Goal: Check status: Check status

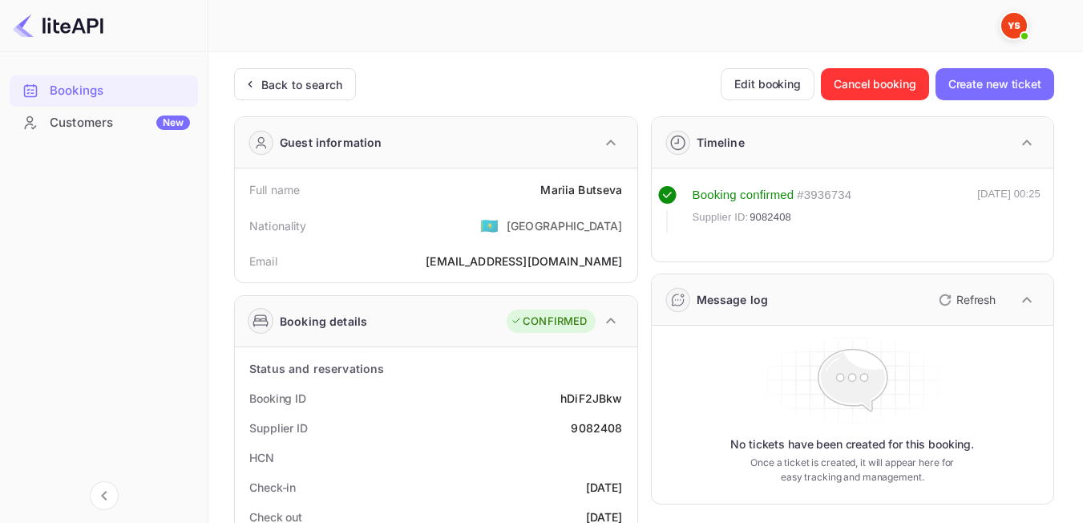
click at [325, 75] on div "Back to search" at bounding box center [295, 84] width 122 height 32
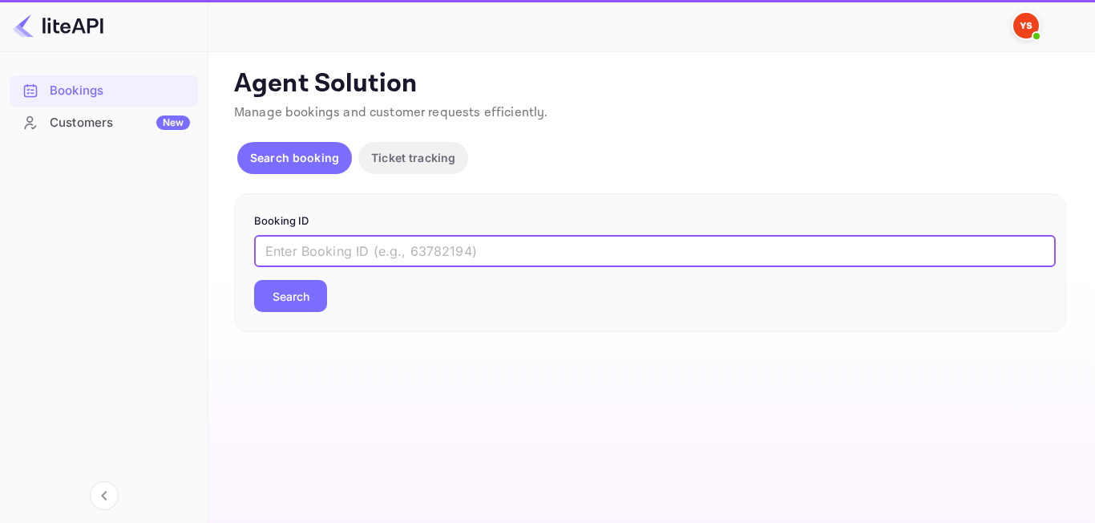
paste input "9282907"
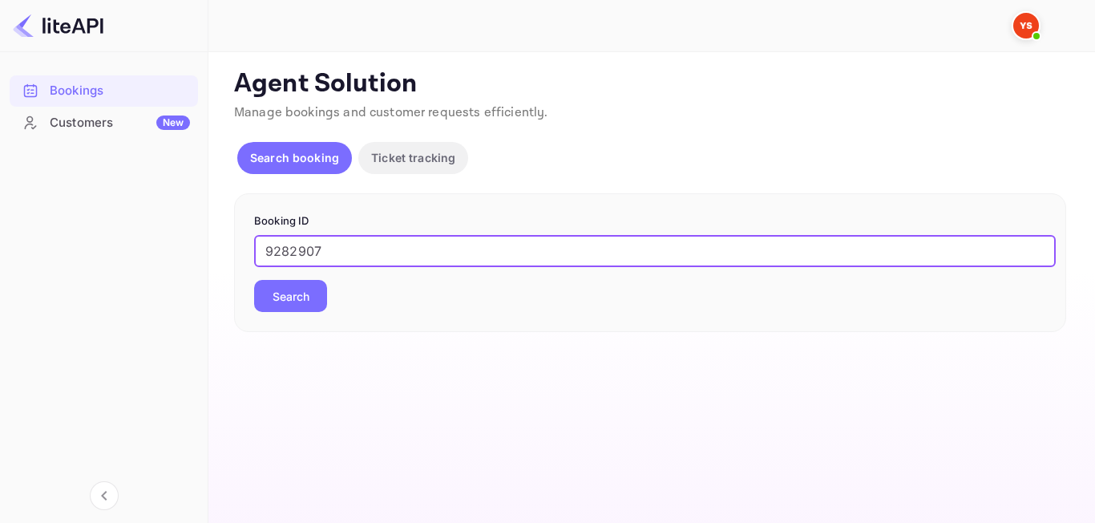
type input "9282907"
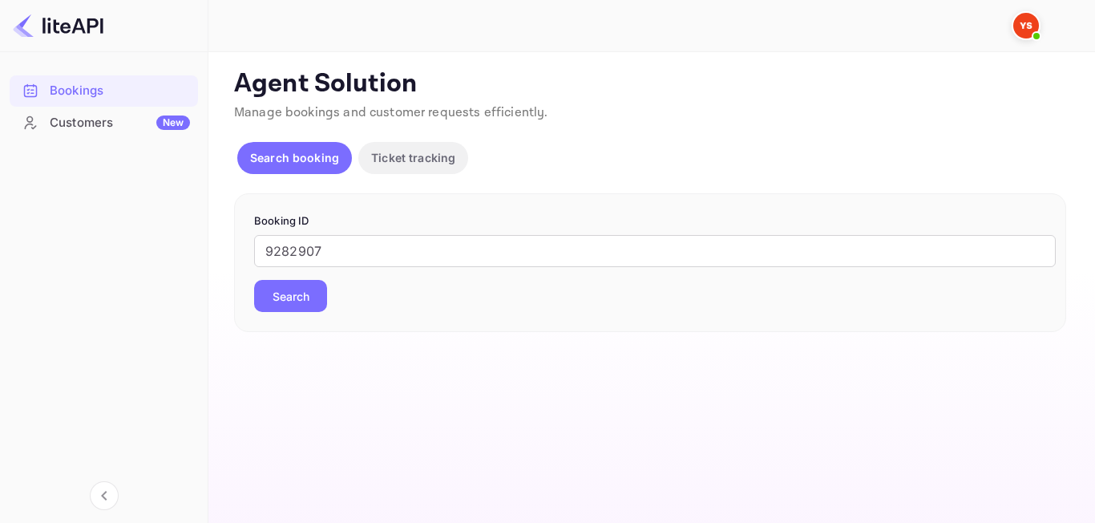
click at [323, 297] on button "Search" at bounding box center [290, 296] width 73 height 32
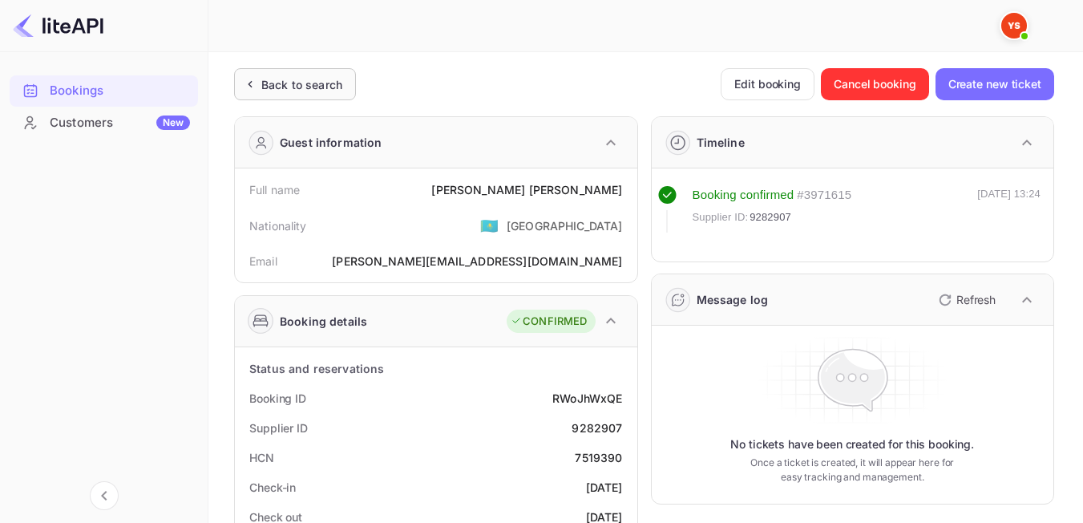
click at [346, 93] on div "Back to search" at bounding box center [295, 84] width 122 height 32
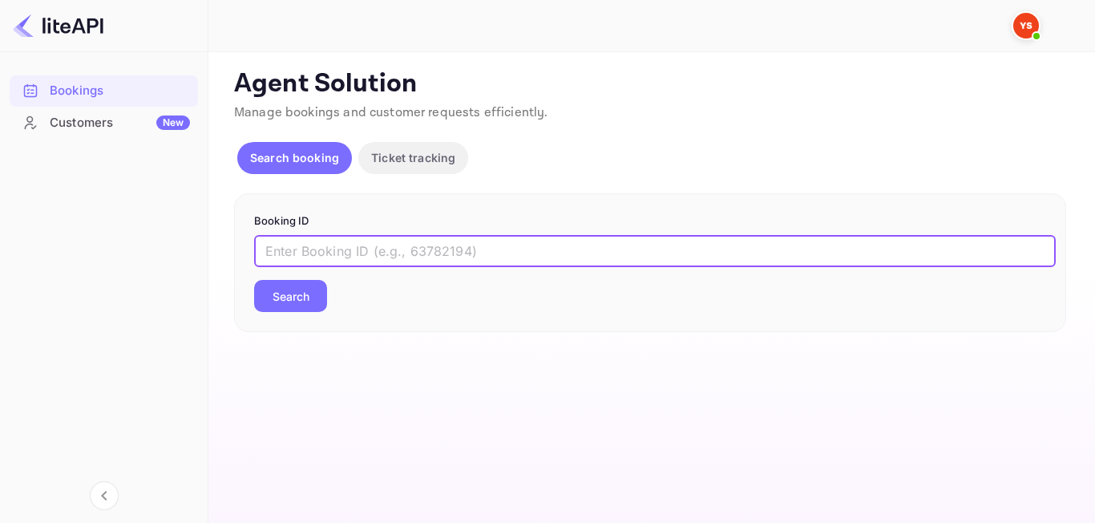
paste input "9320534"
click at [265, 251] on input "9320534" at bounding box center [655, 251] width 802 height 32
click at [269, 249] on input "9320534" at bounding box center [655, 251] width 802 height 32
type input "9320534"
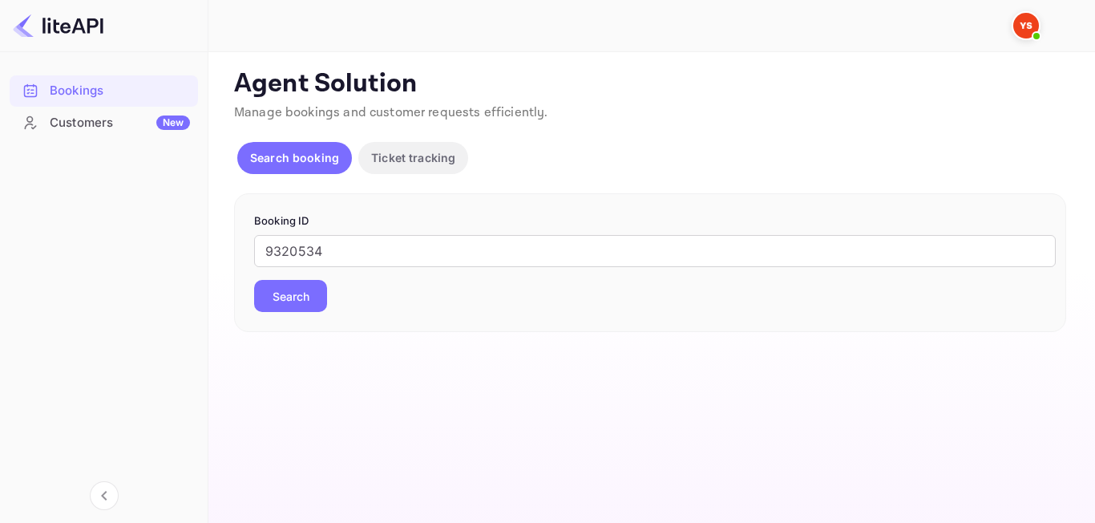
click at [278, 296] on button "Search" at bounding box center [290, 296] width 73 height 32
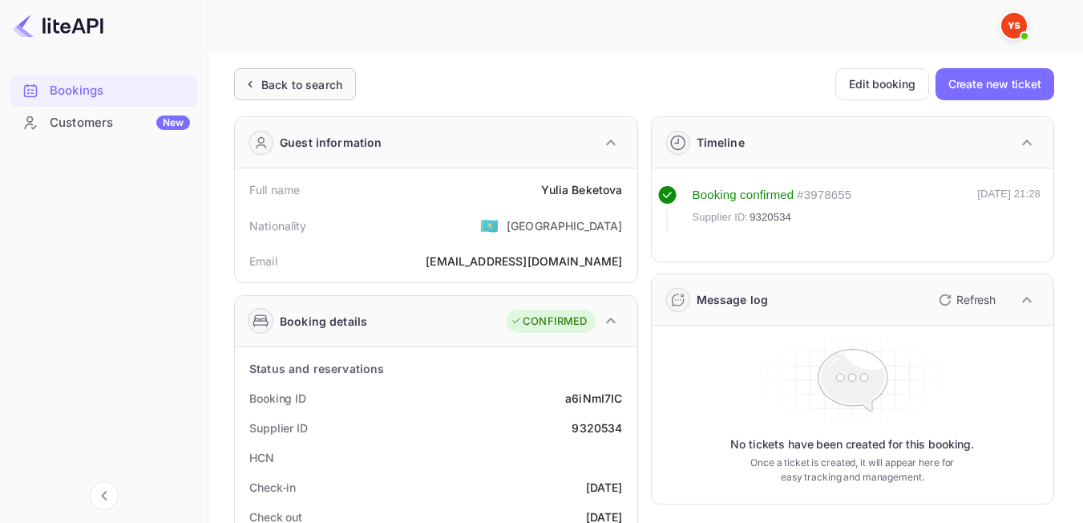
click at [281, 87] on div "Back to search" at bounding box center [301, 84] width 81 height 17
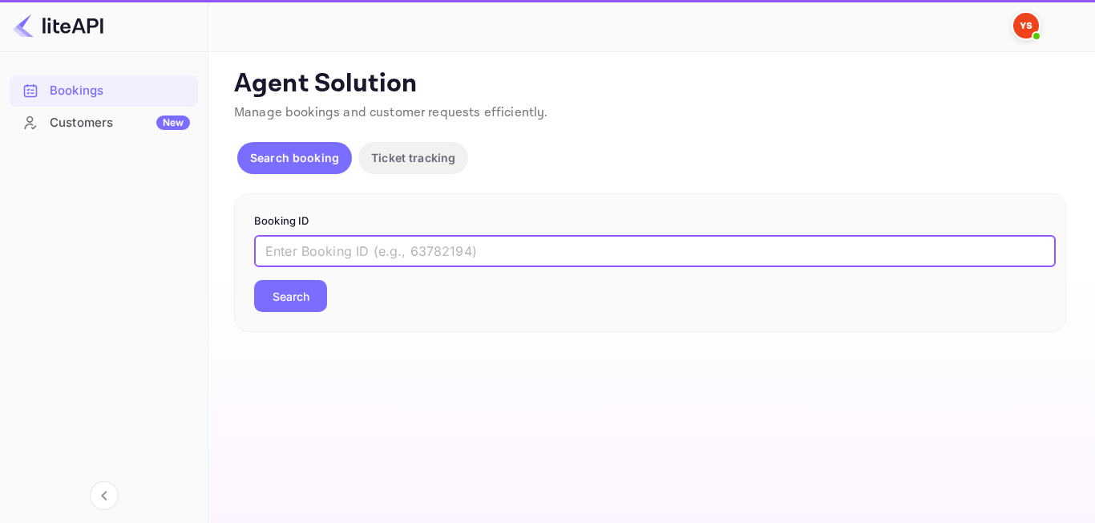
paste input "8670238"
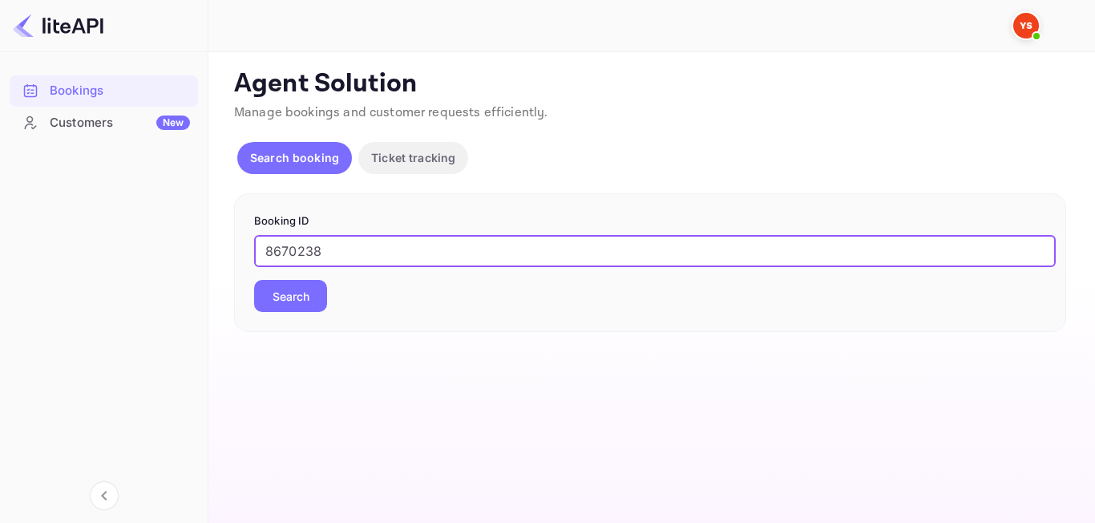
type input "8670238"
click at [319, 277] on div "8670238 ​ Search" at bounding box center [650, 273] width 792 height 77
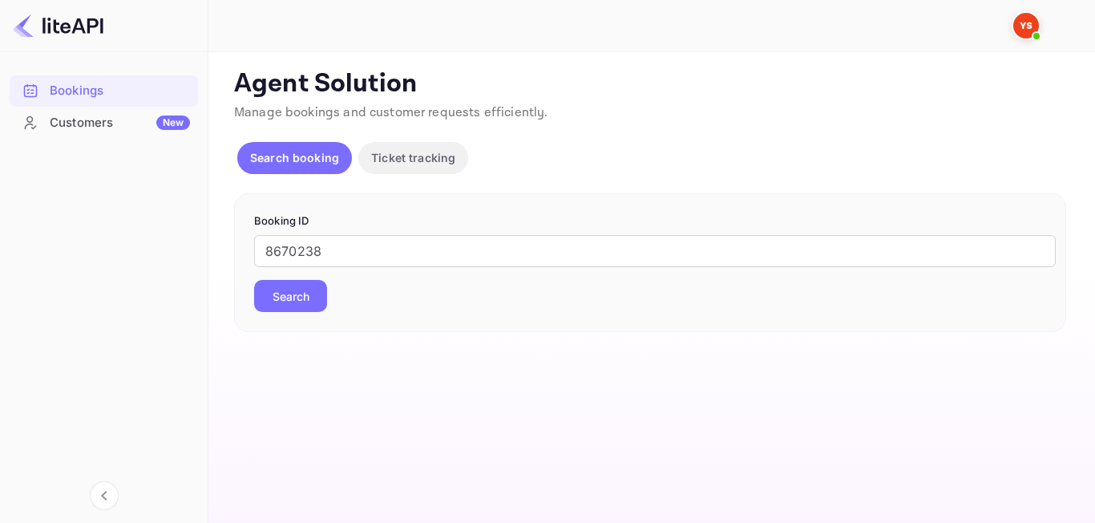
click at [314, 290] on button "Search" at bounding box center [290, 296] width 73 height 32
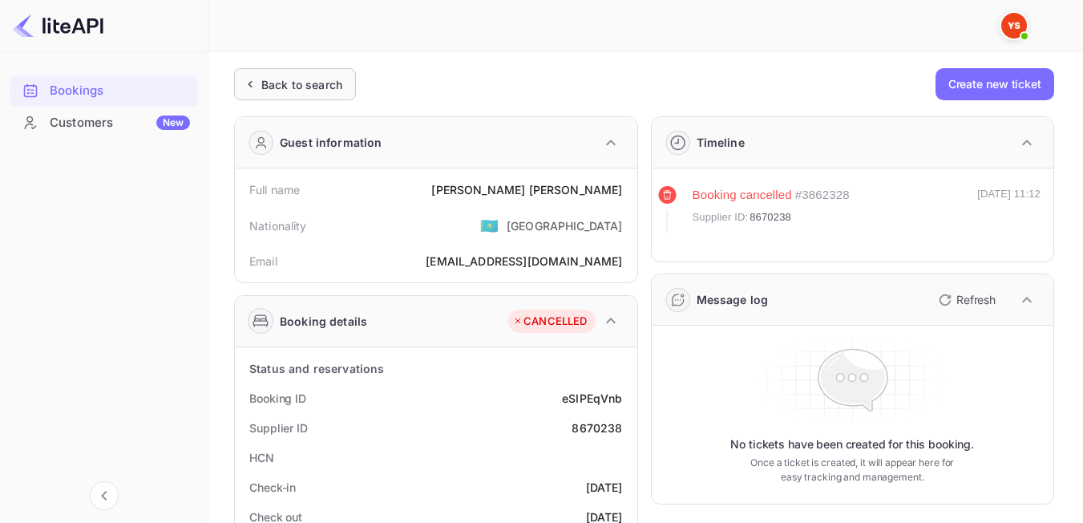
click at [245, 83] on icon at bounding box center [249, 84] width 17 height 16
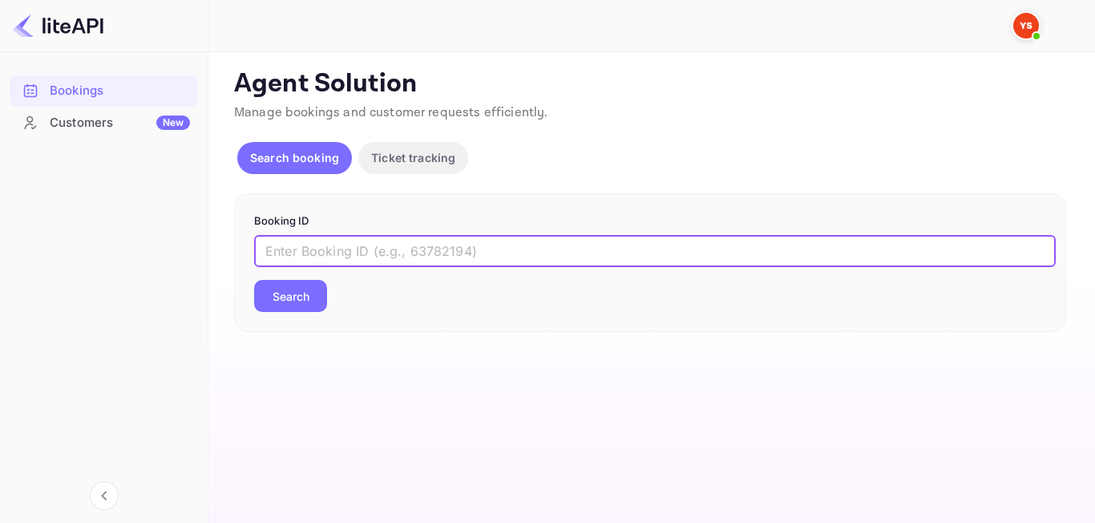
paste input "9099292"
type input "9099292"
click at [301, 293] on button "Search" at bounding box center [290, 296] width 73 height 32
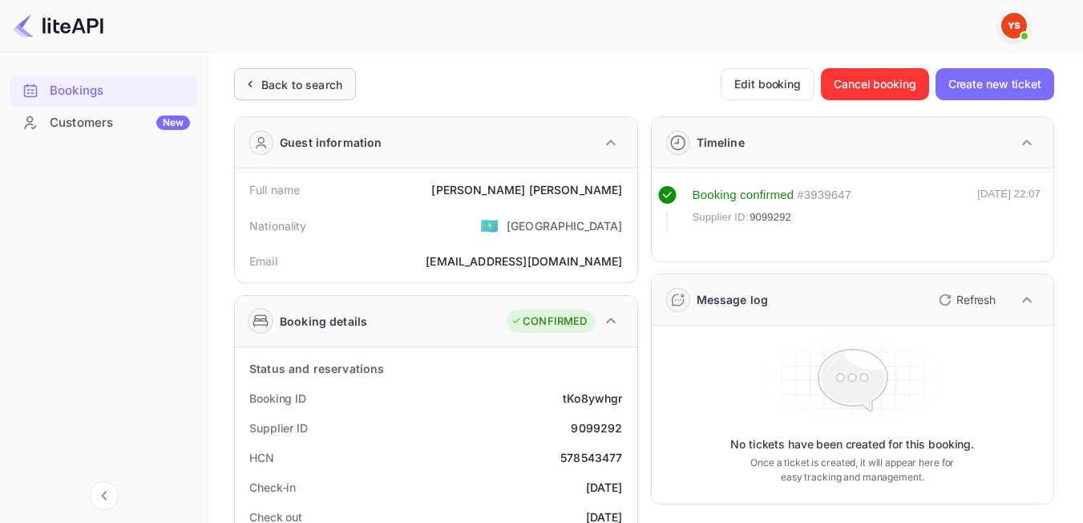
click at [305, 93] on div "Back to search" at bounding box center [295, 84] width 122 height 32
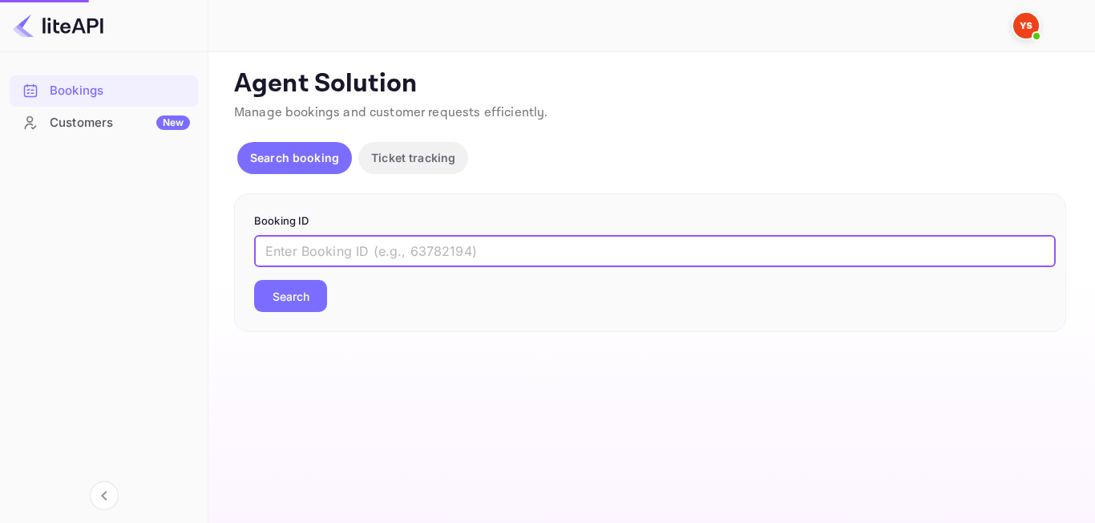
paste input "8945814"
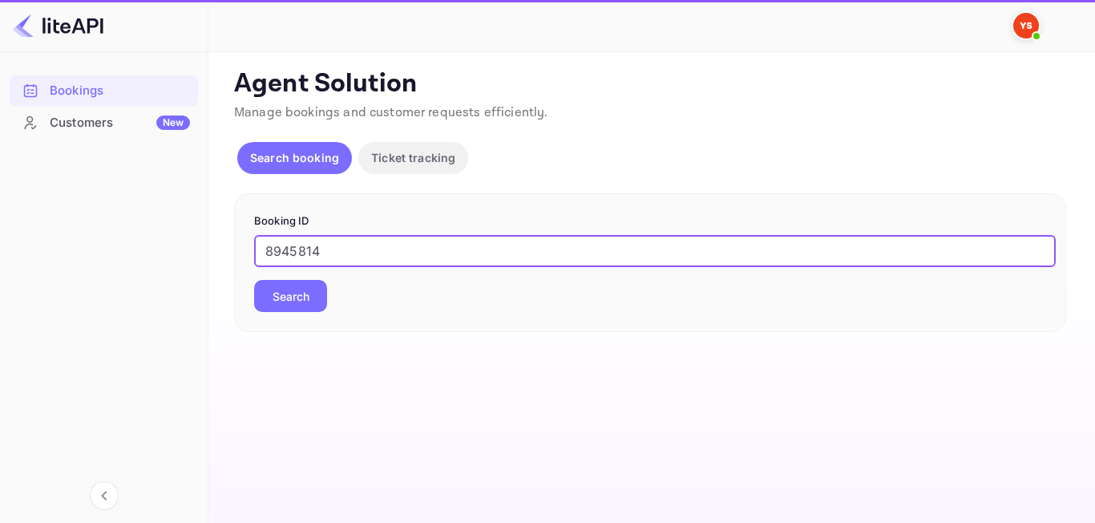
type input "8945814"
click at [306, 293] on button "Search" at bounding box center [290, 296] width 73 height 32
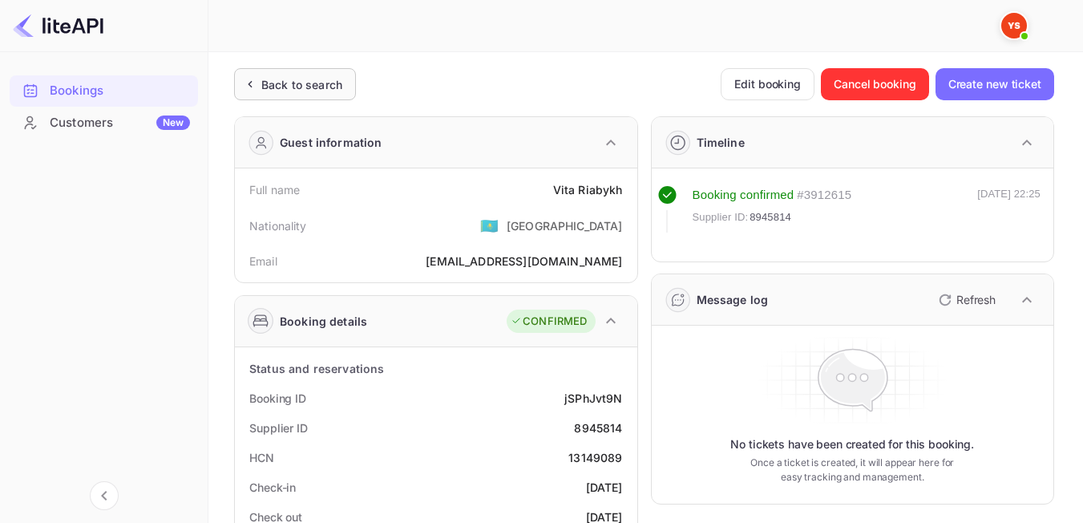
click at [291, 98] on div "Back to search" at bounding box center [295, 84] width 122 height 32
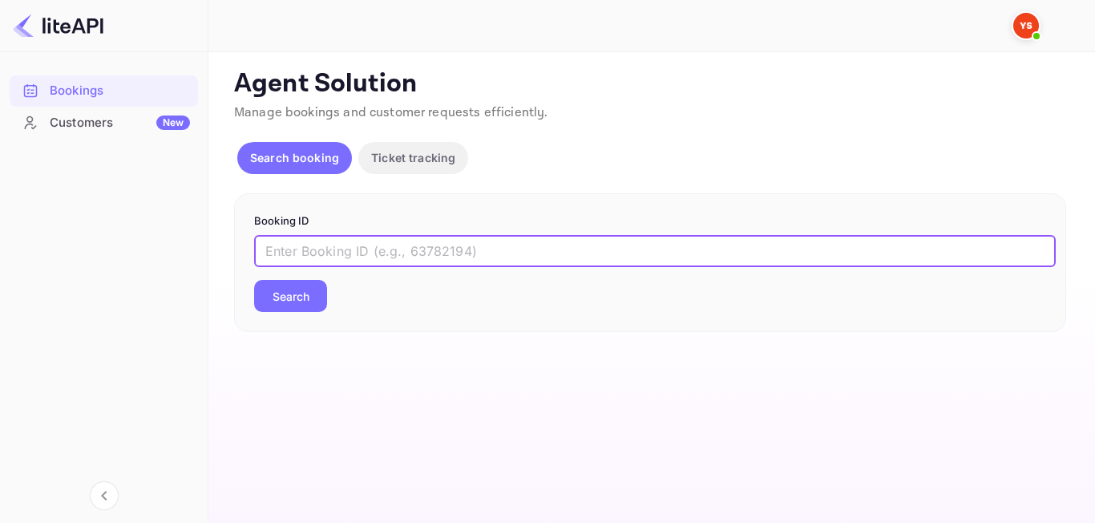
paste input "9272750"
type input "9272750"
click at [301, 297] on button "Search" at bounding box center [290, 296] width 73 height 32
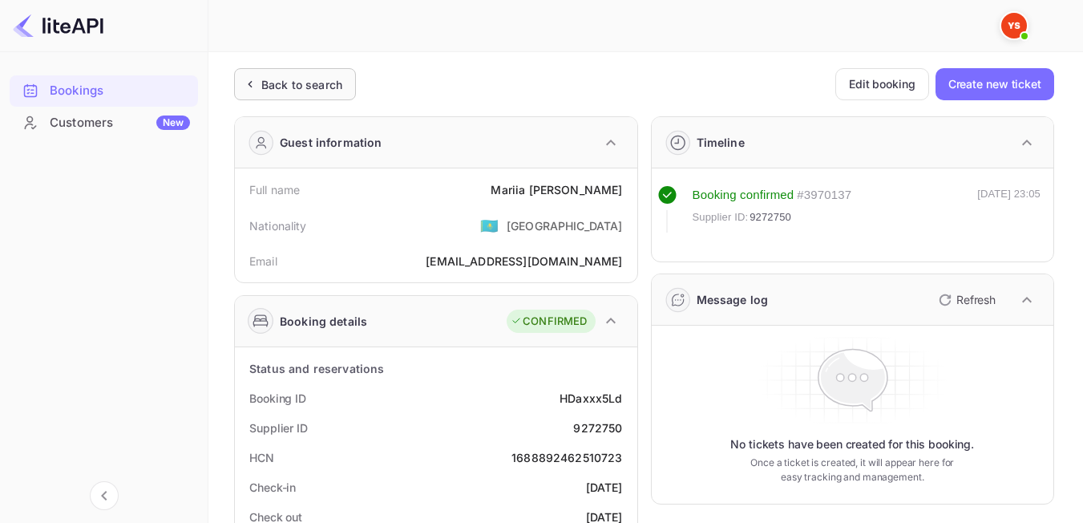
click at [328, 76] on div "Back to search" at bounding box center [301, 84] width 81 height 17
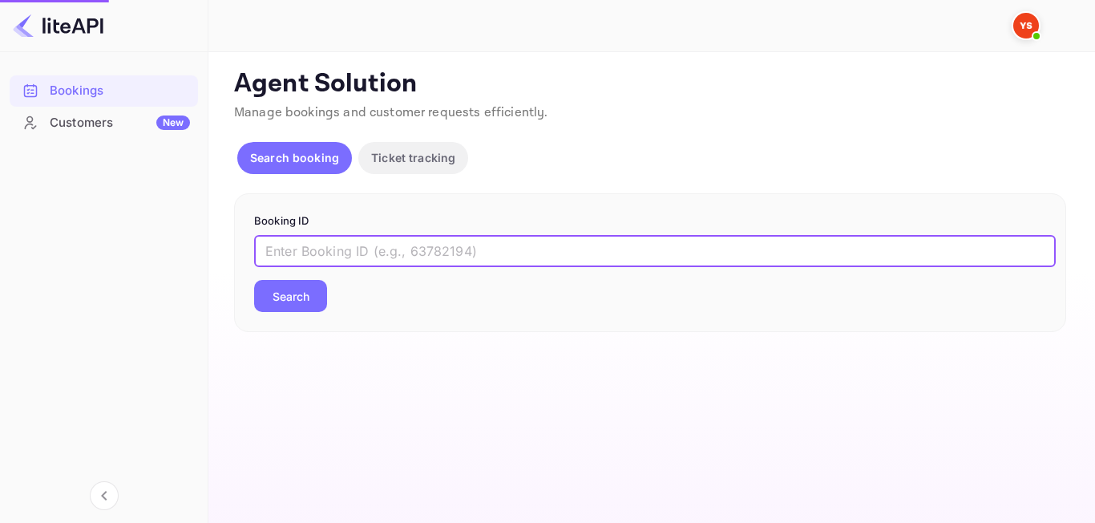
paste input "8730426"
type input "8730426"
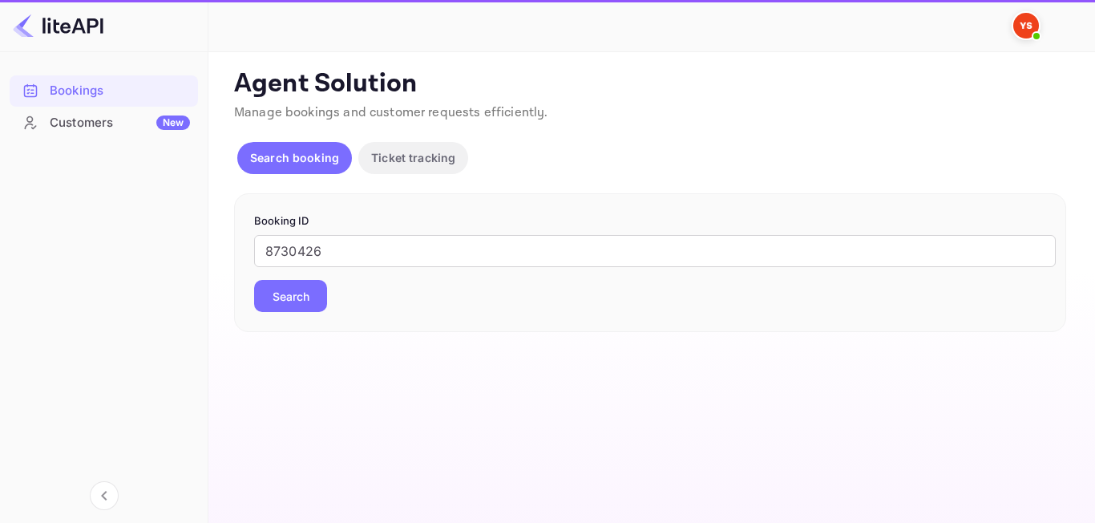
click at [299, 282] on button "Search" at bounding box center [290, 296] width 73 height 32
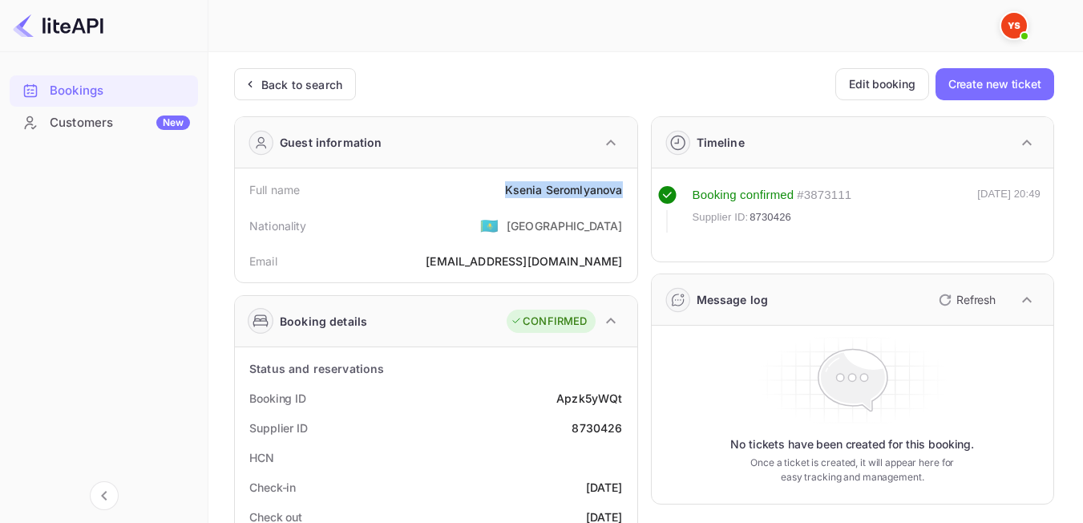
drag, startPoint x: 499, startPoint y: 192, endPoint x: 630, endPoint y: 192, distance: 131.5
click at [630, 192] on div "Full name [PERSON_NAME]" at bounding box center [436, 190] width 390 height 30
drag, startPoint x: 502, startPoint y: 243, endPoint x: 487, endPoint y: 96, distance: 147.5
click at [502, 243] on div "Nationality 🇰🇿 [DEMOGRAPHIC_DATA]" at bounding box center [436, 225] width 390 height 42
